Goal: Task Accomplishment & Management: Manage account settings

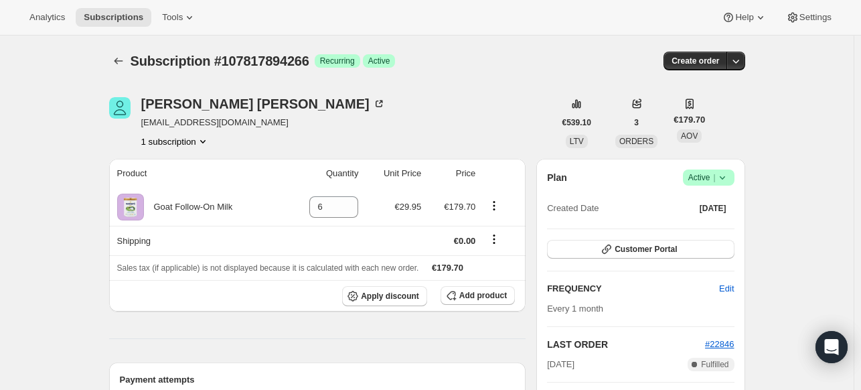
click at [725, 175] on icon at bounding box center [722, 177] width 13 height 13
click at [699, 224] on span "Cancel subscription" at bounding box center [713, 226] width 76 height 10
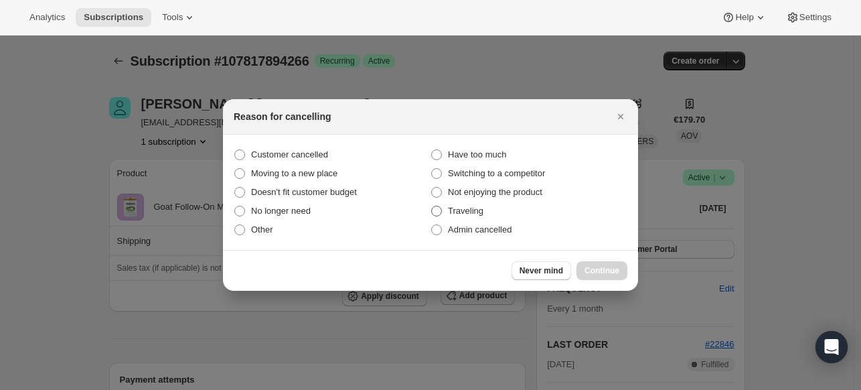
click at [476, 213] on span "Traveling" at bounding box center [465, 211] width 35 height 10
click at [432, 206] on input "Traveling" at bounding box center [431, 206] width 1 height 1
radio input "true"
click at [600, 263] on button "Continue" at bounding box center [602, 270] width 51 height 19
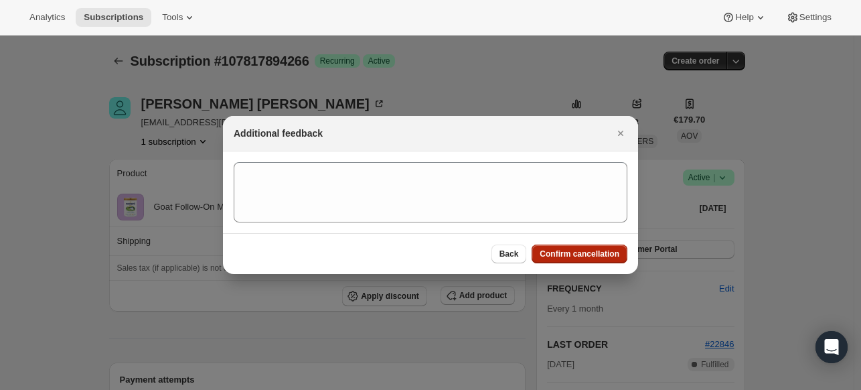
click at [554, 259] on span "Confirm cancellation" at bounding box center [580, 253] width 80 height 11
